Goal: Task Accomplishment & Management: Manage account settings

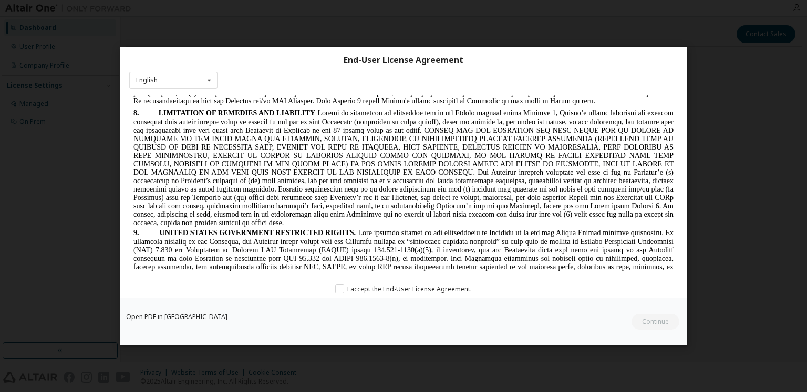
scroll to position [2154, 0]
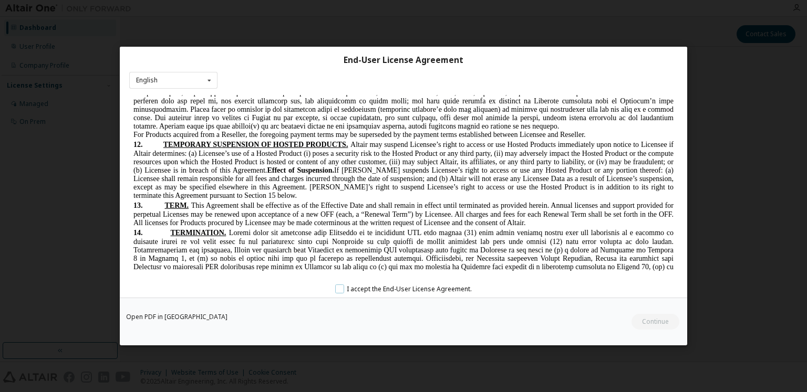
click at [340, 286] on label "I accept the End-User License Agreement." at bounding box center [403, 289] width 137 height 9
click at [662, 322] on button "Continue" at bounding box center [654, 322] width 49 height 16
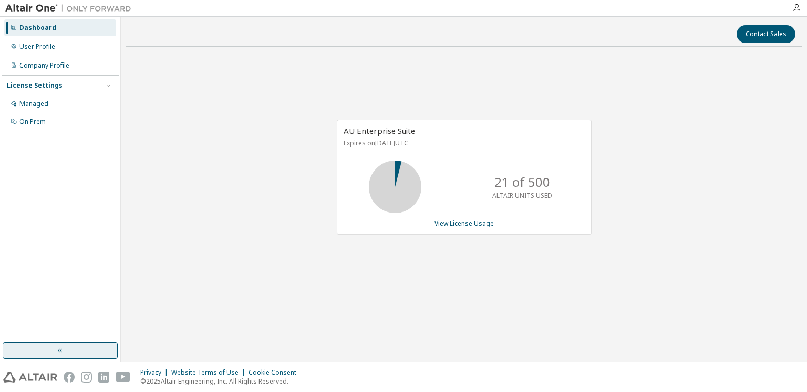
click at [70, 350] on button "button" at bounding box center [60, 351] width 115 height 17
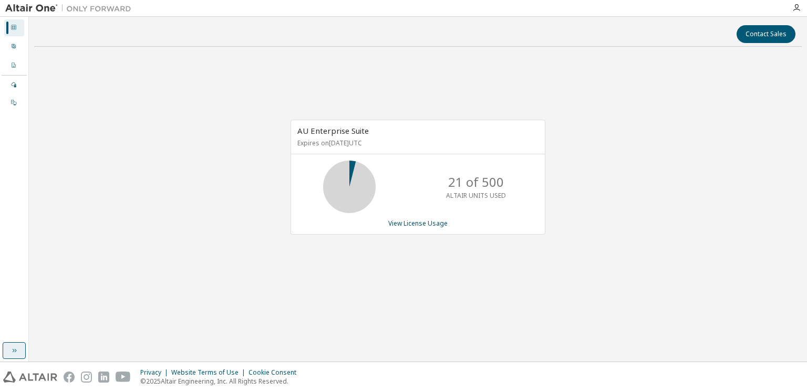
click at [11, 351] on icon "button" at bounding box center [14, 351] width 8 height 8
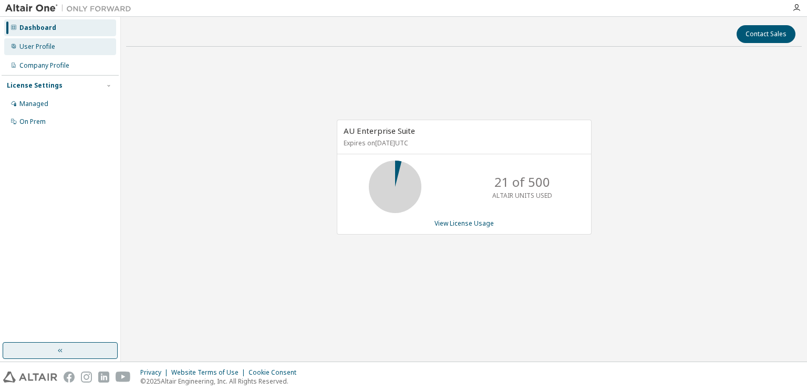
click at [43, 46] on div "User Profile" at bounding box center [37, 47] width 36 height 8
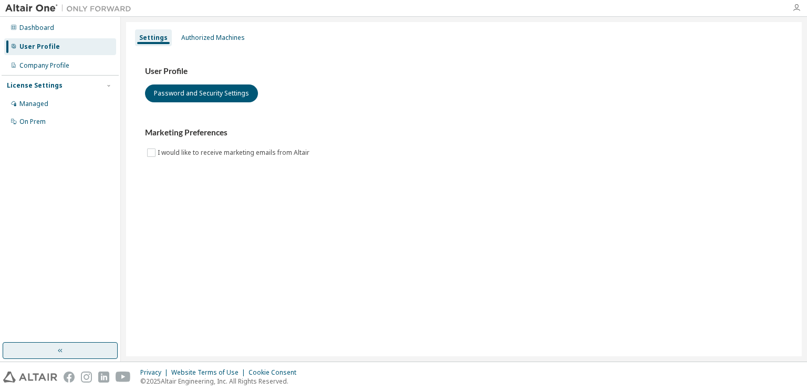
click at [800, 8] on icon "button" at bounding box center [796, 8] width 8 height 8
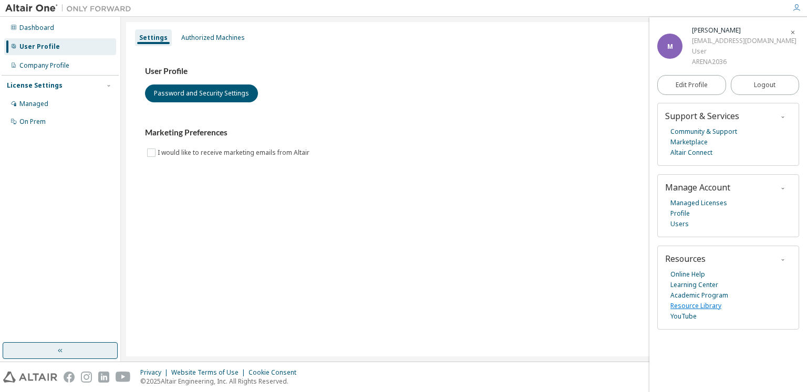
click at [683, 304] on link "Resource Library" at bounding box center [695, 306] width 51 height 11
click at [746, 86] on button "Logout" at bounding box center [765, 85] width 69 height 20
